Goal: Task Accomplishment & Management: Use online tool/utility

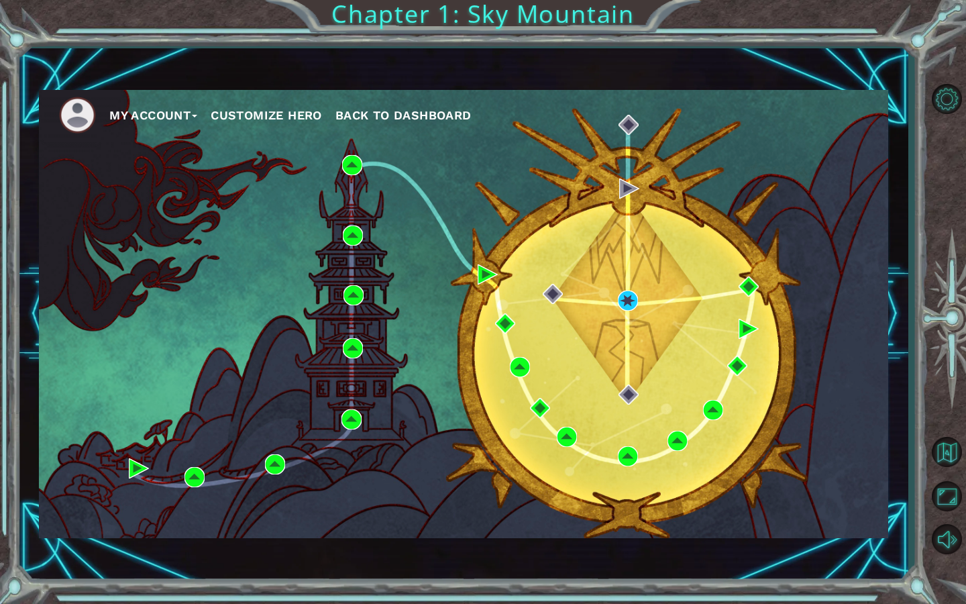
click at [462, 114] on span "Back to Dashboard" at bounding box center [404, 115] width 136 height 14
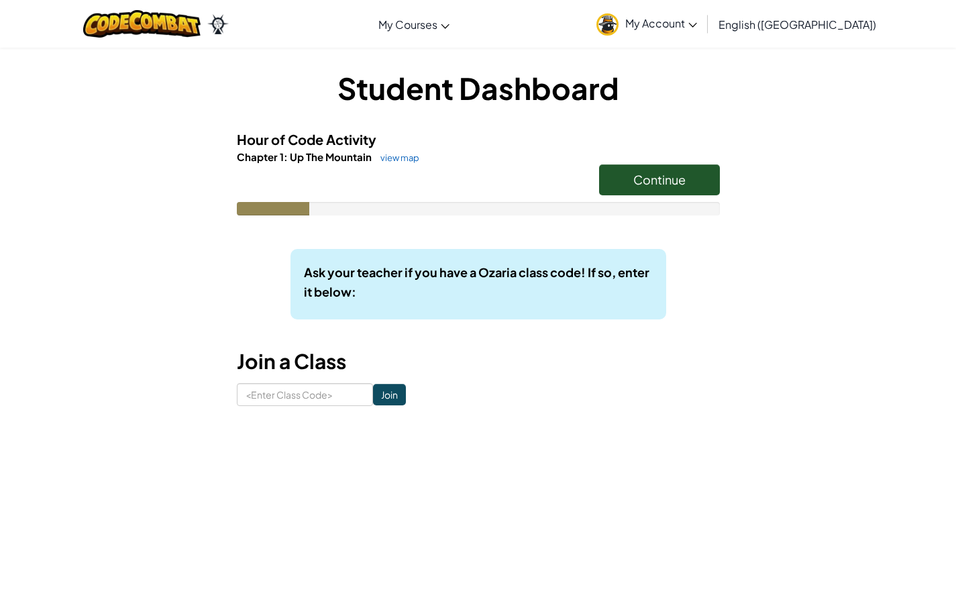
click at [659, 179] on span "Continue" at bounding box center [659, 179] width 52 height 15
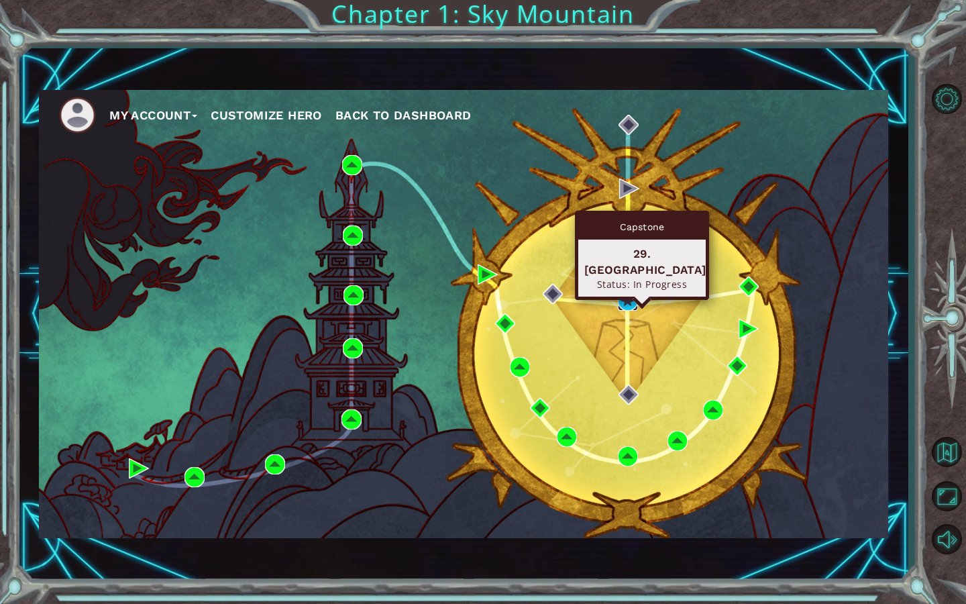
click at [623, 291] on img at bounding box center [628, 301] width 20 height 20
